Goal: Use online tool/utility: Utilize a website feature to perform a specific function

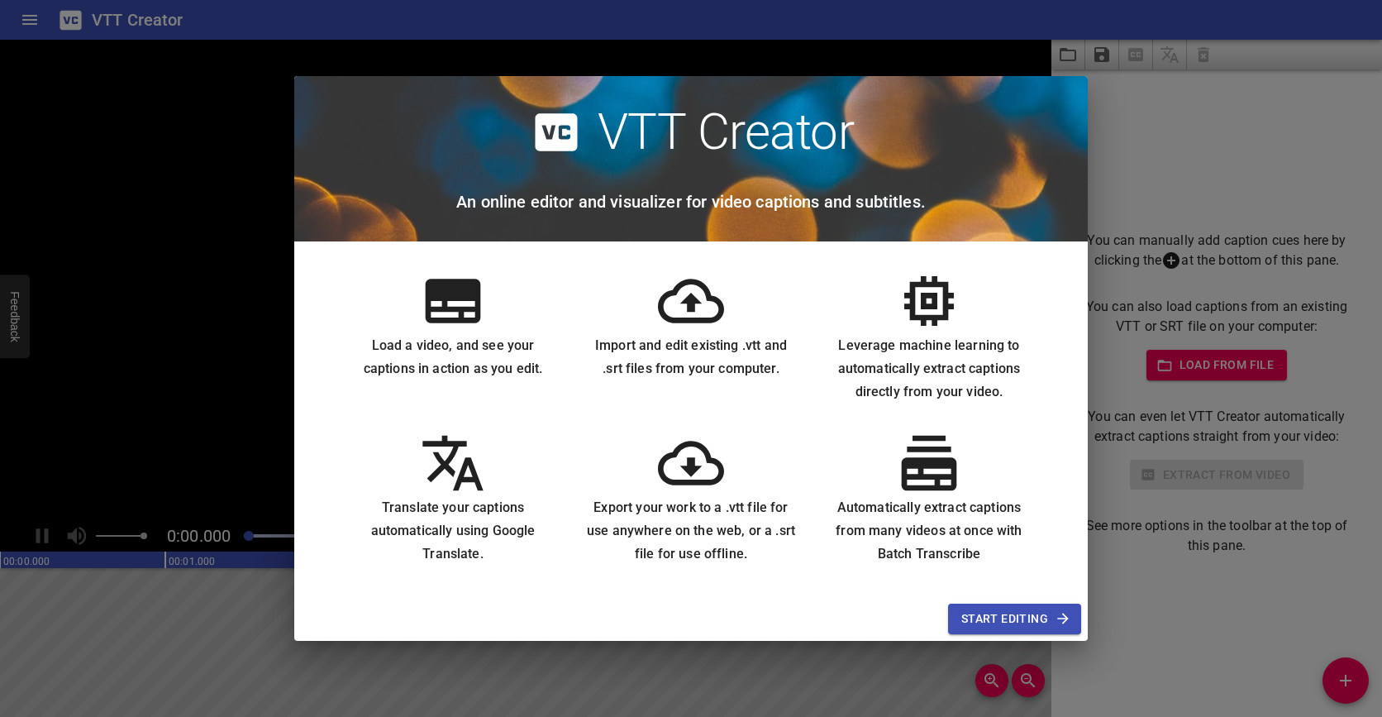
click at [460, 321] on icon at bounding box center [453, 301] width 55 height 44
click at [1129, 124] on div "VTT Creator An online editor and visualizer for video captions and subtitles. L…" at bounding box center [691, 358] width 1382 height 717
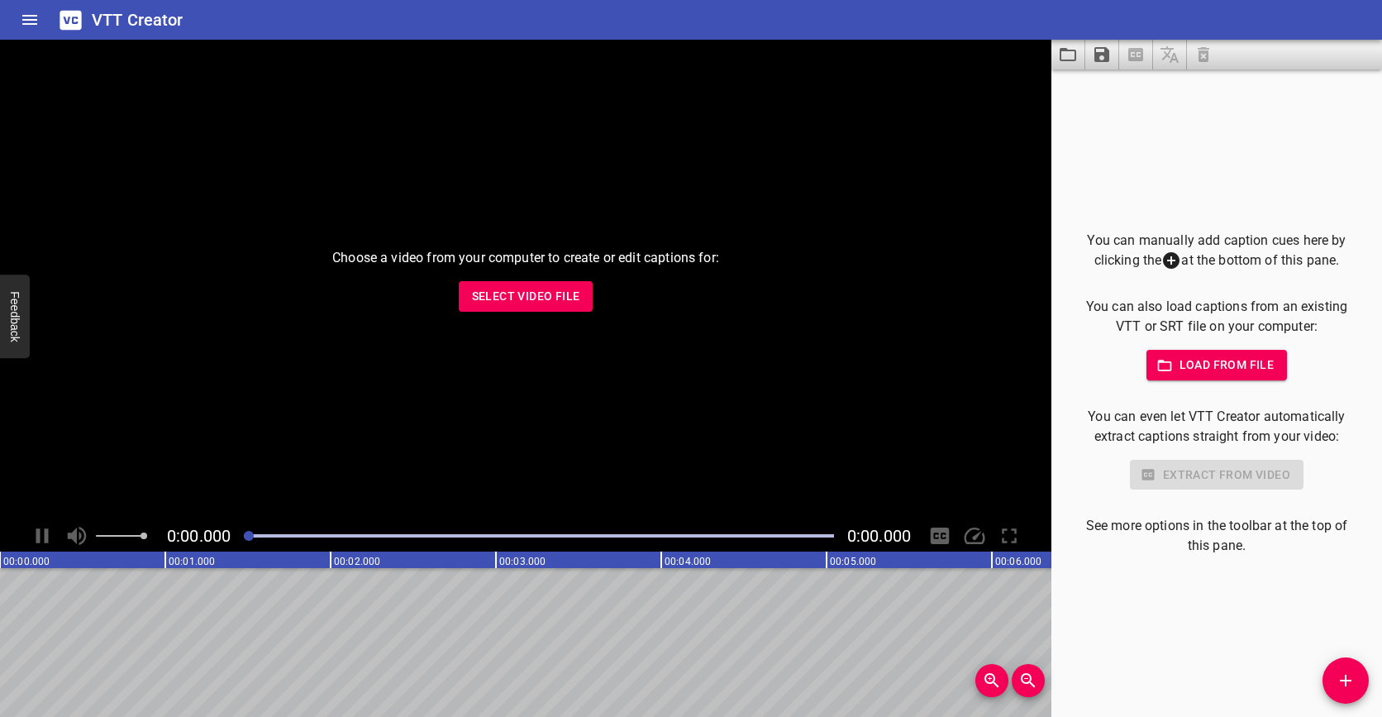
click at [1200, 364] on span "Load from file" at bounding box center [1217, 365] width 115 height 21
click at [548, 304] on span "Select Video File" at bounding box center [526, 296] width 108 height 21
click at [571, 280] on div "Choose a video from your computer to create or edit captions for: Select Video …" at bounding box center [526, 280] width 1052 height 480
click at [571, 300] on span "Select Video File" at bounding box center [526, 296] width 108 height 21
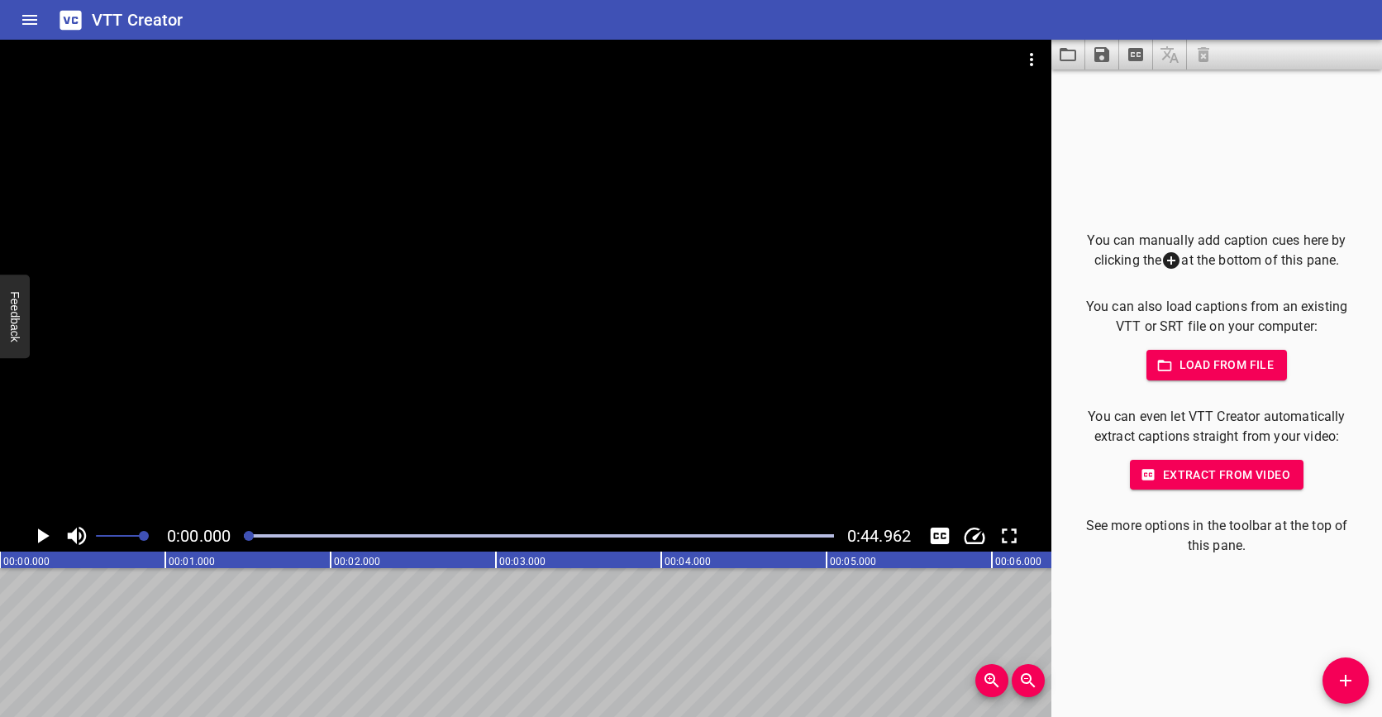
click at [1239, 475] on span "Extract from video" at bounding box center [1216, 475] width 147 height 21
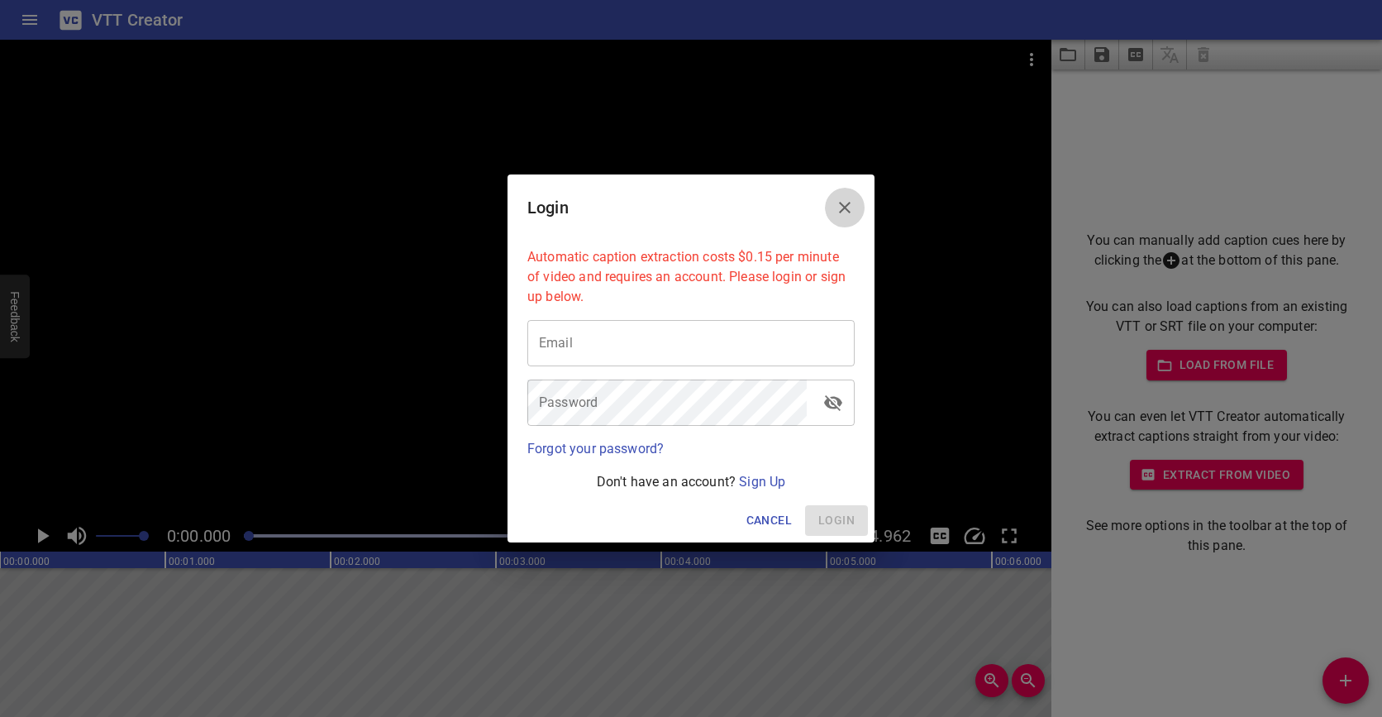
click at [854, 204] on icon "Close" at bounding box center [845, 208] width 20 height 20
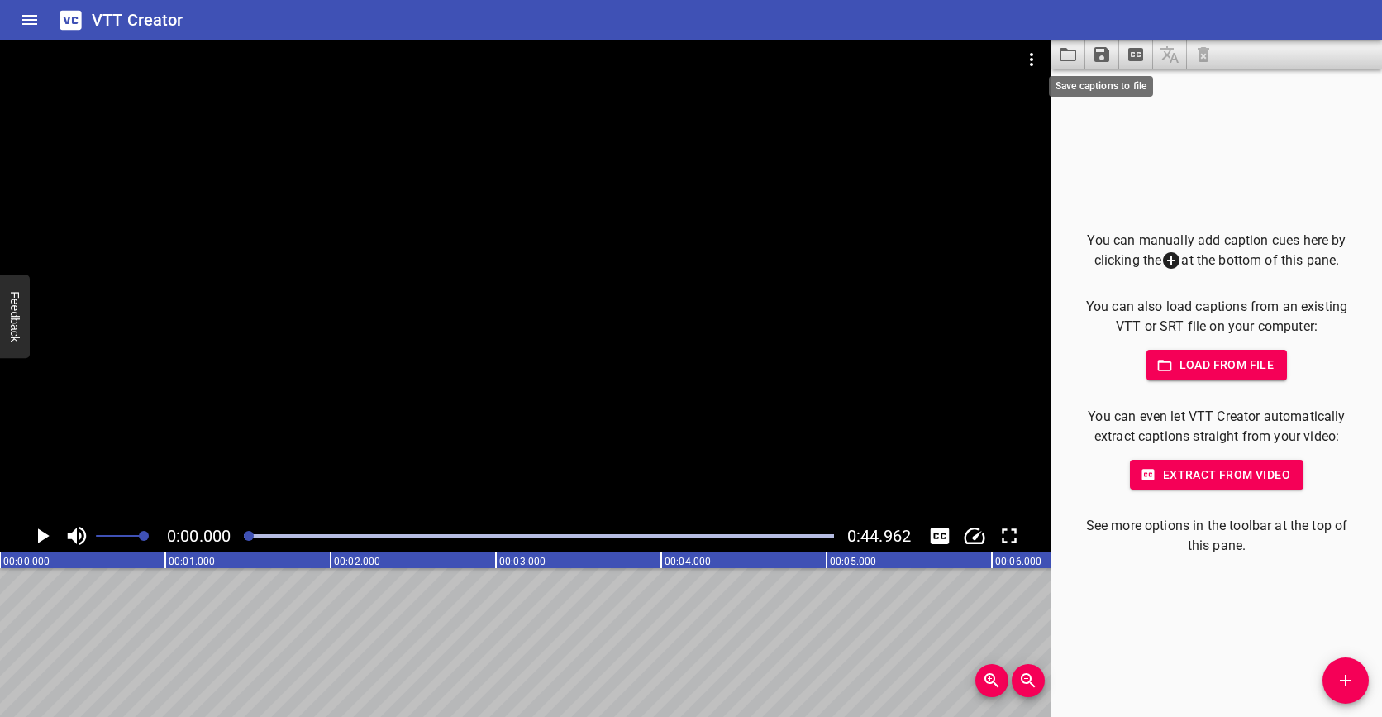
click at [1101, 58] on icon "Save captions to file" at bounding box center [1102, 55] width 20 height 20
click at [1144, 98] on li "Save to VTT file" at bounding box center [1147, 91] width 122 height 30
click at [1101, 51] on icon "Save captions to file" at bounding box center [1102, 55] width 20 height 20
click at [1146, 123] on li "Save to SRT file" at bounding box center [1147, 121] width 122 height 30
click at [40, 543] on icon "Play/Pause" at bounding box center [42, 535] width 25 height 25
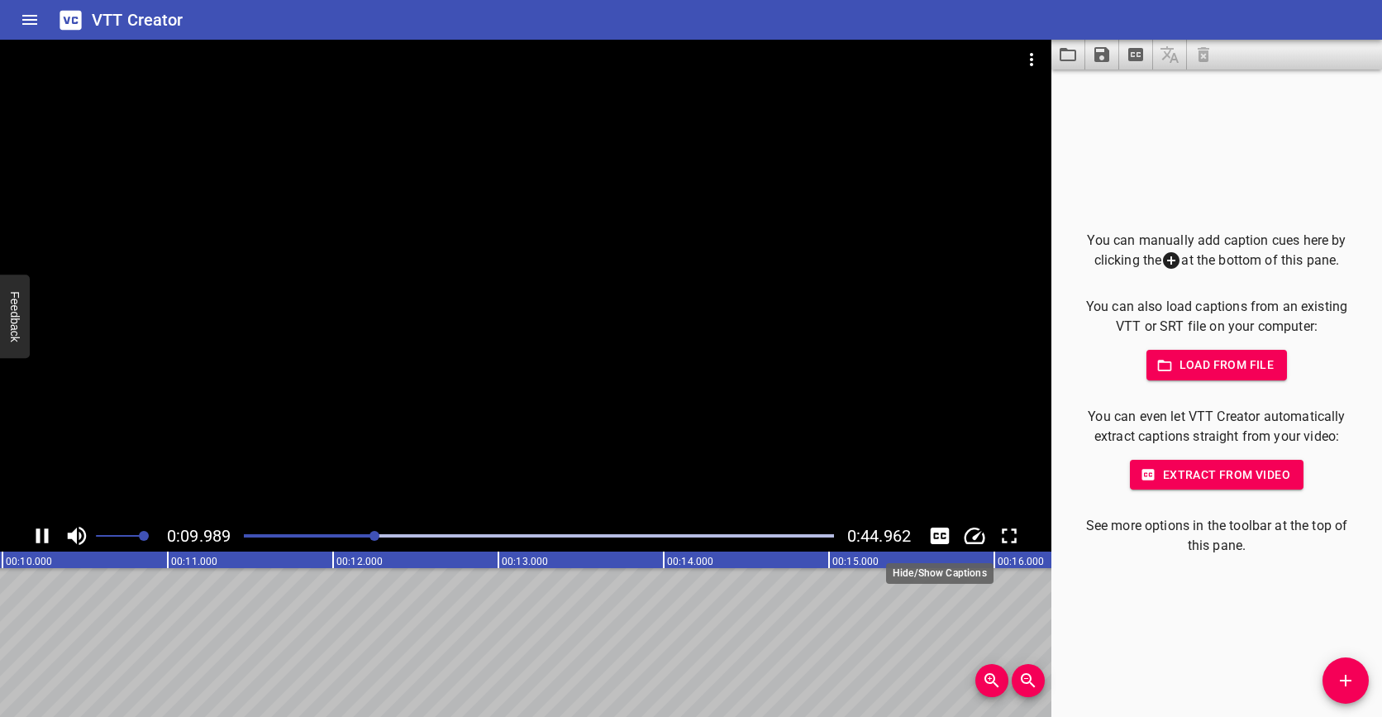
click at [945, 538] on icon "Toggle captions" at bounding box center [940, 535] width 25 height 25
click at [941, 532] on icon "Toggle captions" at bounding box center [940, 535] width 19 height 17
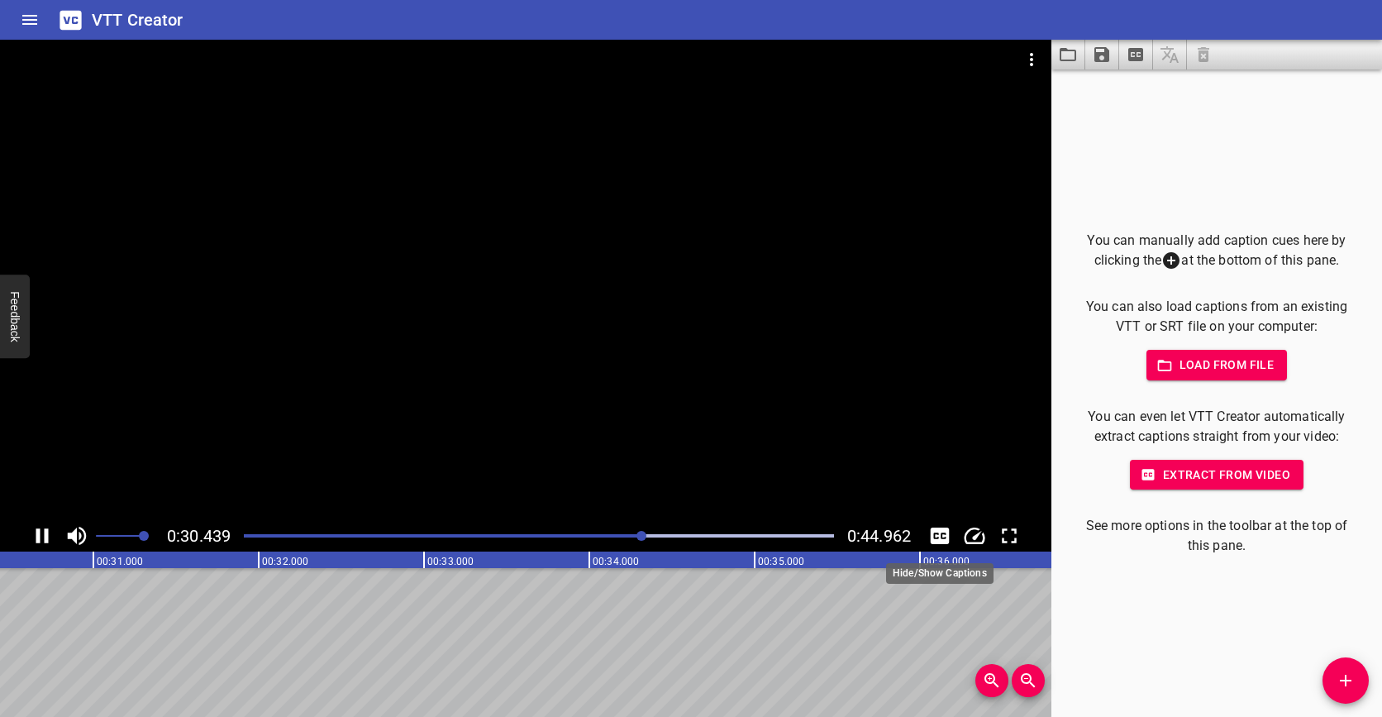
click at [944, 527] on icon "Toggle captions" at bounding box center [940, 535] width 19 height 17
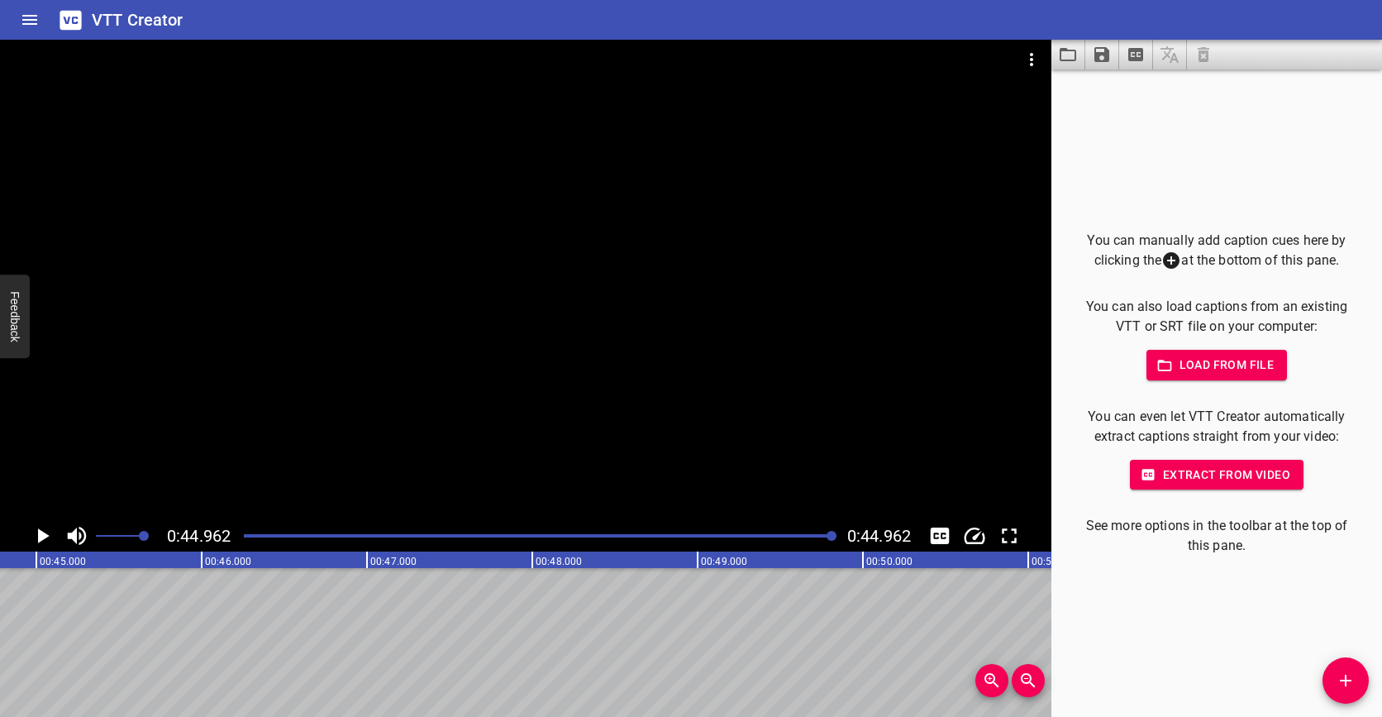
scroll to position [0, 7434]
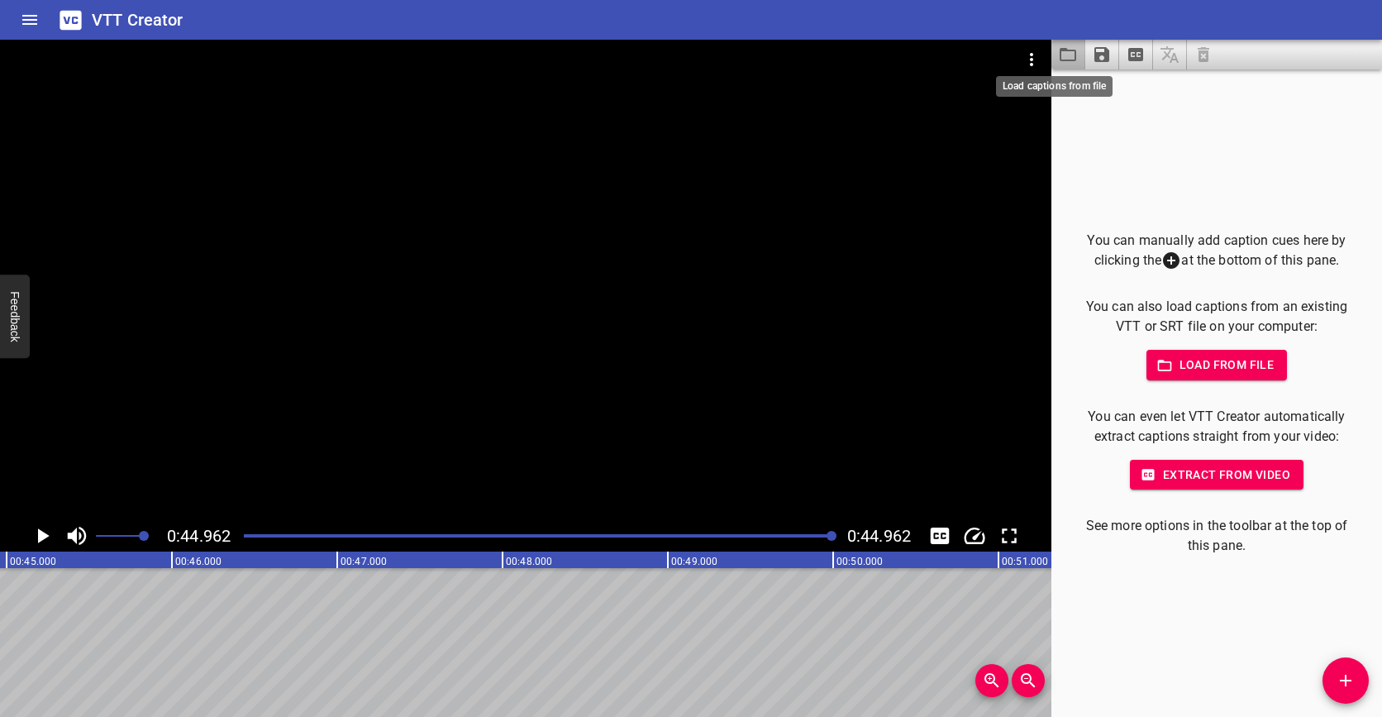
click at [1070, 50] on icon "Load captions from file" at bounding box center [1068, 54] width 17 height 13
click at [1107, 55] on icon "Save captions to file" at bounding box center [1102, 54] width 15 height 15
click at [1116, 88] on li "Save to VTT file" at bounding box center [1147, 91] width 122 height 30
click at [1246, 475] on span "Extract from video" at bounding box center [1216, 475] width 147 height 21
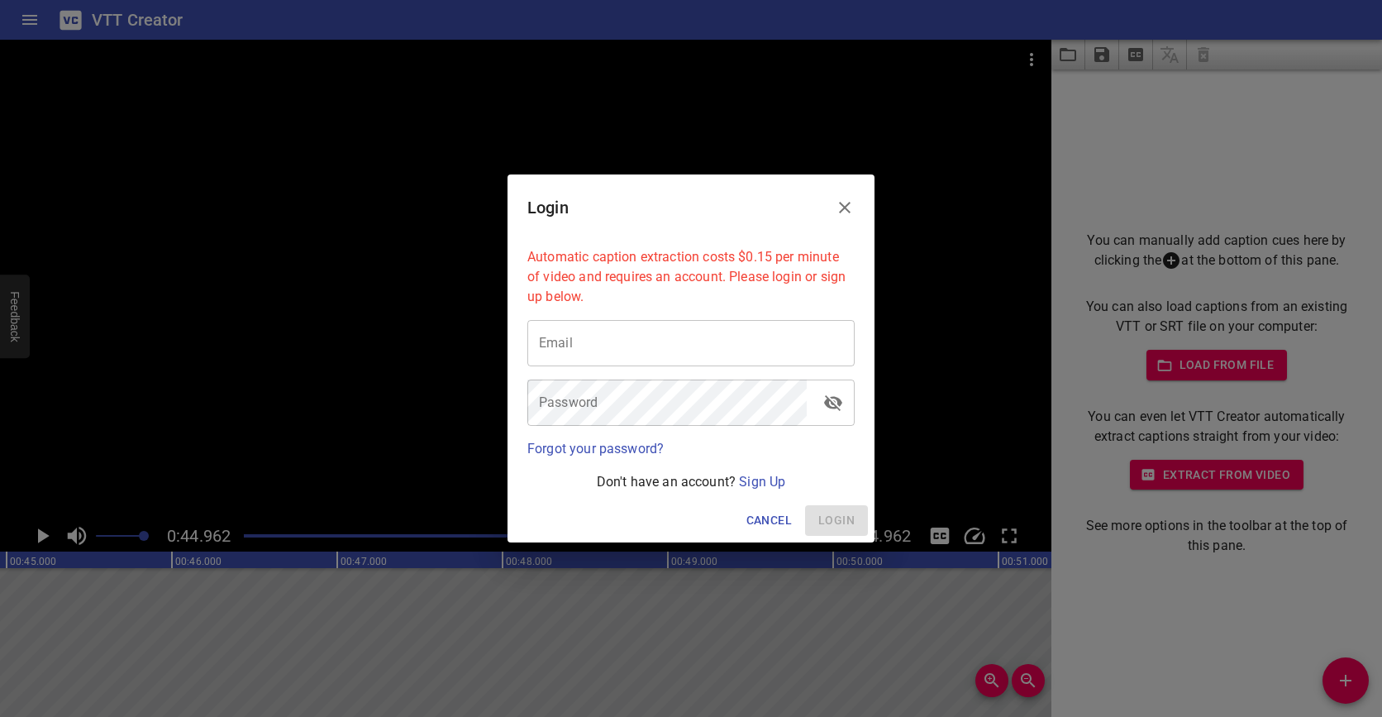
click at [843, 204] on icon "Close" at bounding box center [845, 208] width 20 height 20
